Goal: Entertainment & Leisure: Consume media (video, audio)

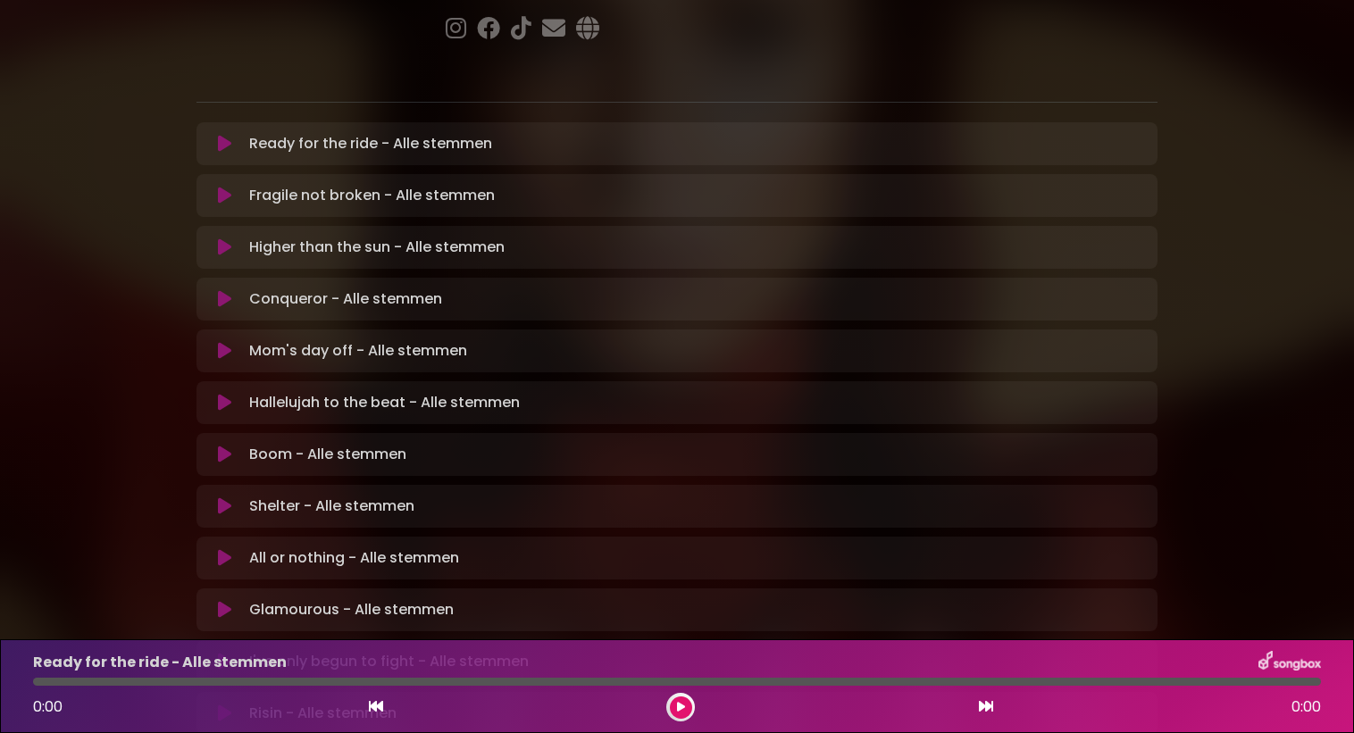
scroll to position [326, 0]
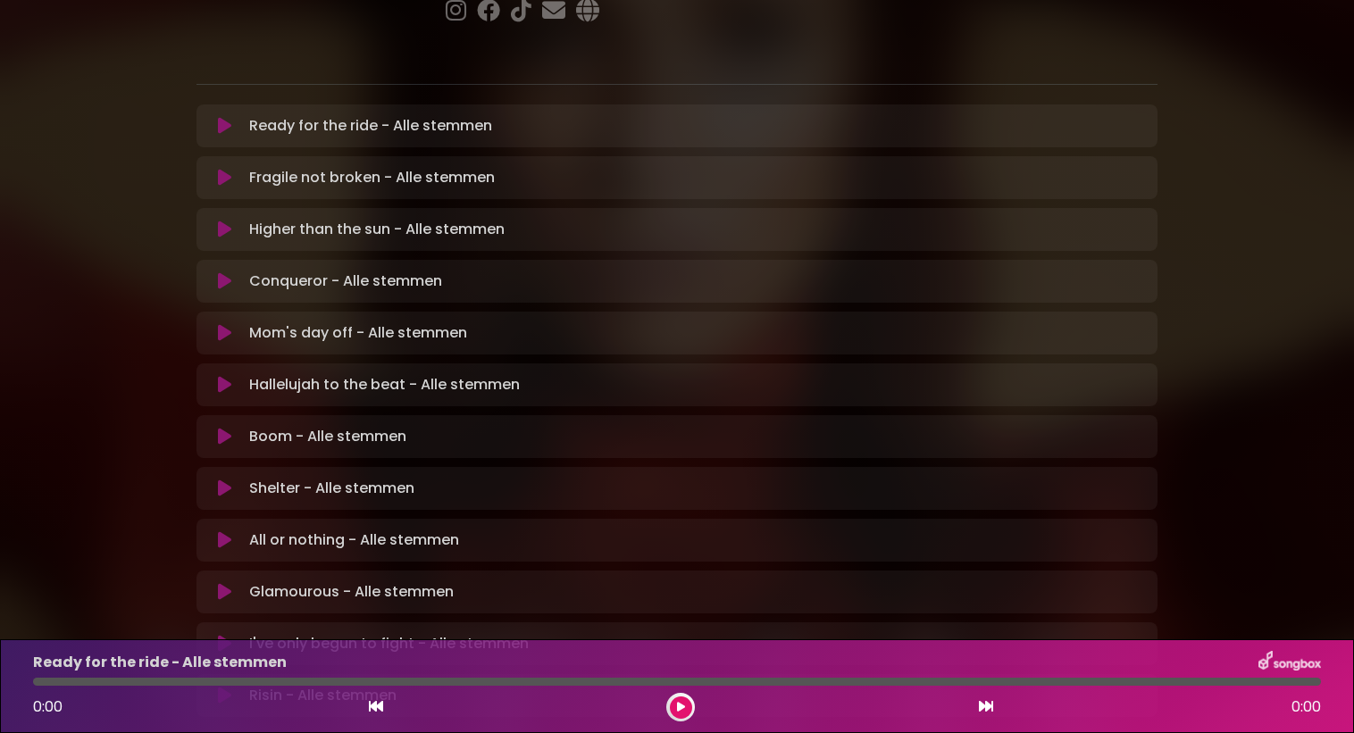
click at [288, 530] on p "All or nothing - Alle stemmen Loading Track..." at bounding box center [354, 540] width 210 height 21
click at [682, 716] on button at bounding box center [681, 708] width 22 height 22
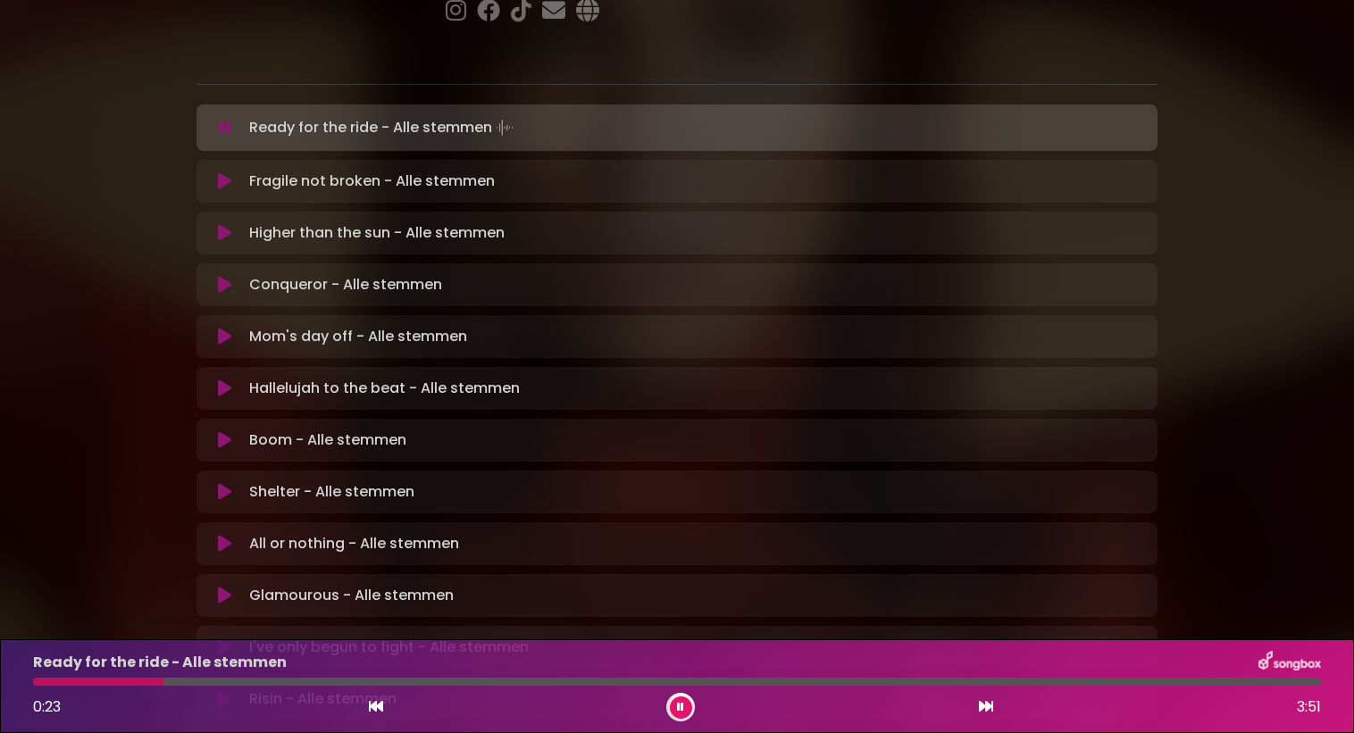
click at [307, 533] on p "All or nothing - Alle stemmen Loading Track..." at bounding box center [354, 543] width 210 height 21
drag, startPoint x: 307, startPoint y: 483, endPoint x: 228, endPoint y: 476, distance: 79.8
click at [228, 533] on div "All or nothing - Alle stemmen Loading Track..." at bounding box center [677, 543] width 940 height 21
click at [228, 535] on icon at bounding box center [224, 544] width 13 height 18
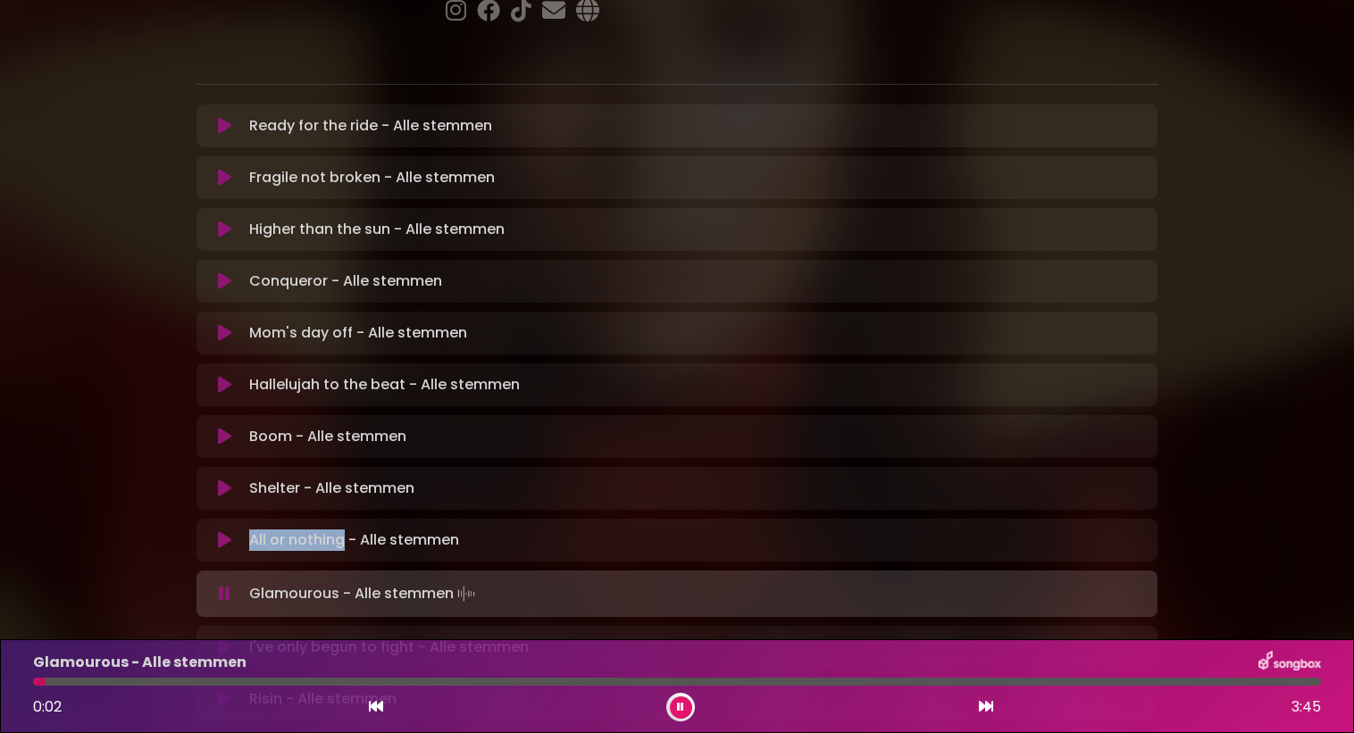
click at [689, 715] on button at bounding box center [681, 708] width 22 height 22
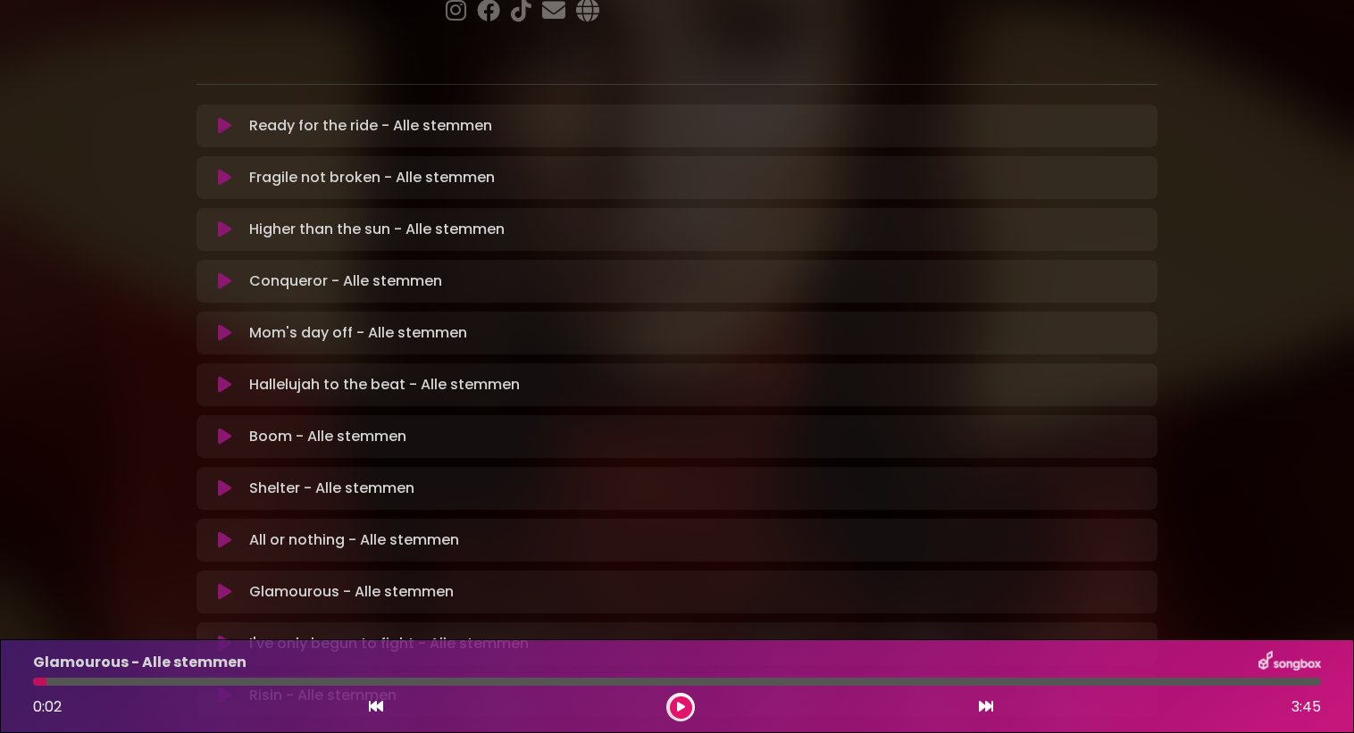
click at [320, 426] on p "Boom - Alle stemmen Loading Track..." at bounding box center [327, 436] width 157 height 21
click at [218, 428] on icon at bounding box center [224, 437] width 13 height 18
click at [218, 428] on button at bounding box center [224, 437] width 35 height 18
click at [218, 428] on icon at bounding box center [224, 437] width 15 height 19
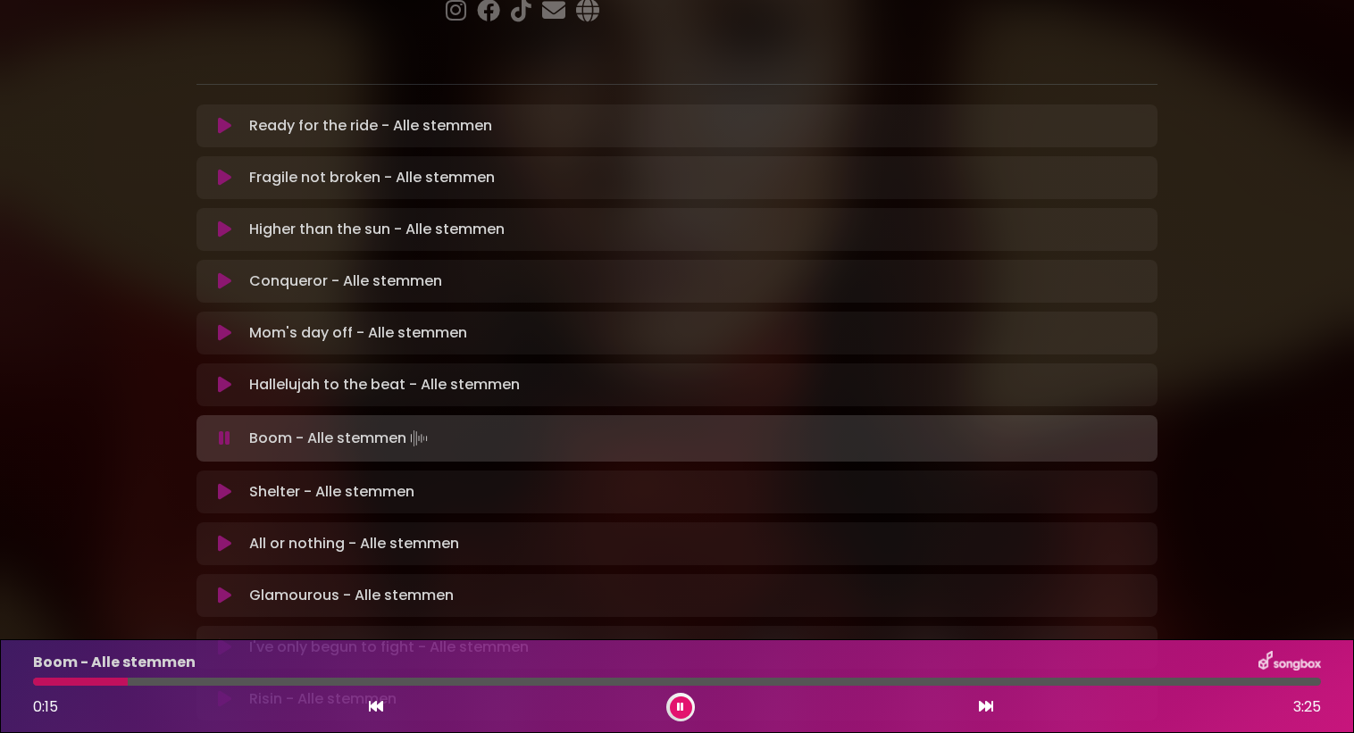
click at [680, 699] on button at bounding box center [681, 708] width 22 height 22
